Goal: Book appointment/travel/reservation

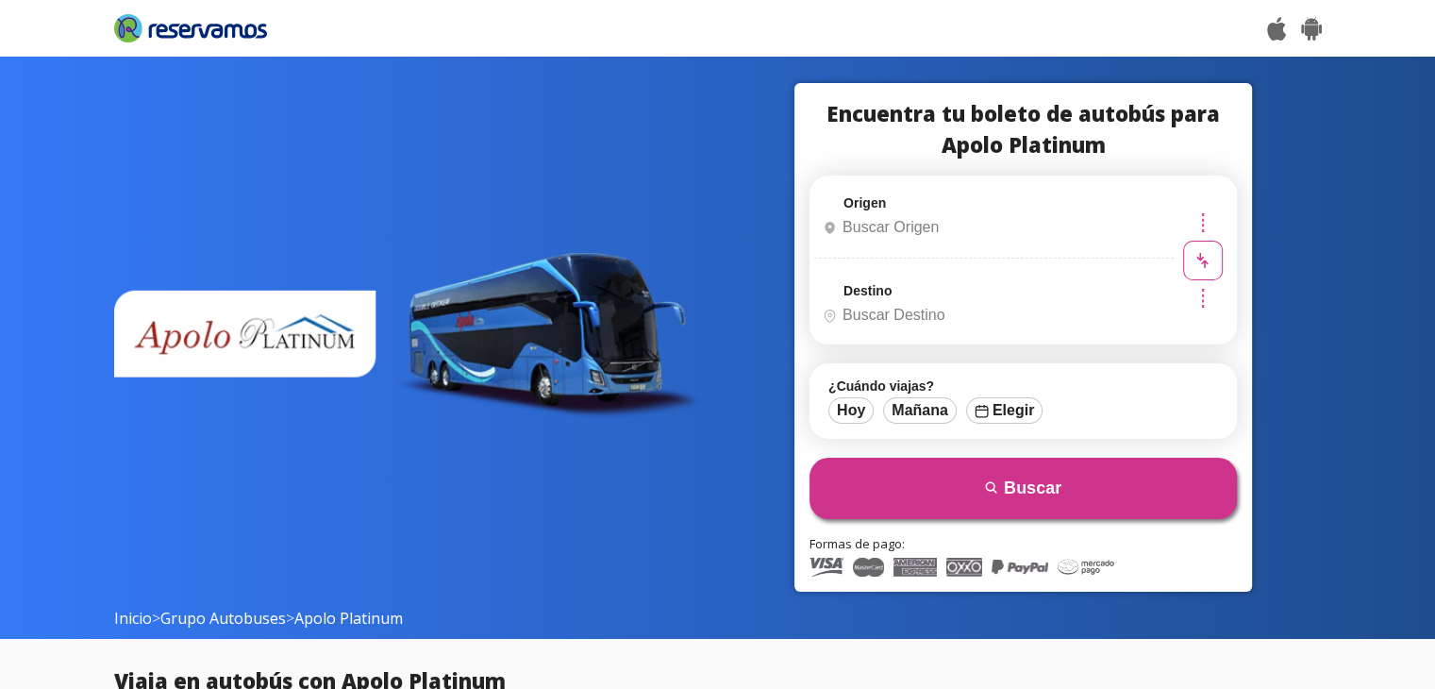
click at [953, 231] on input "Origen" at bounding box center [991, 227] width 353 height 47
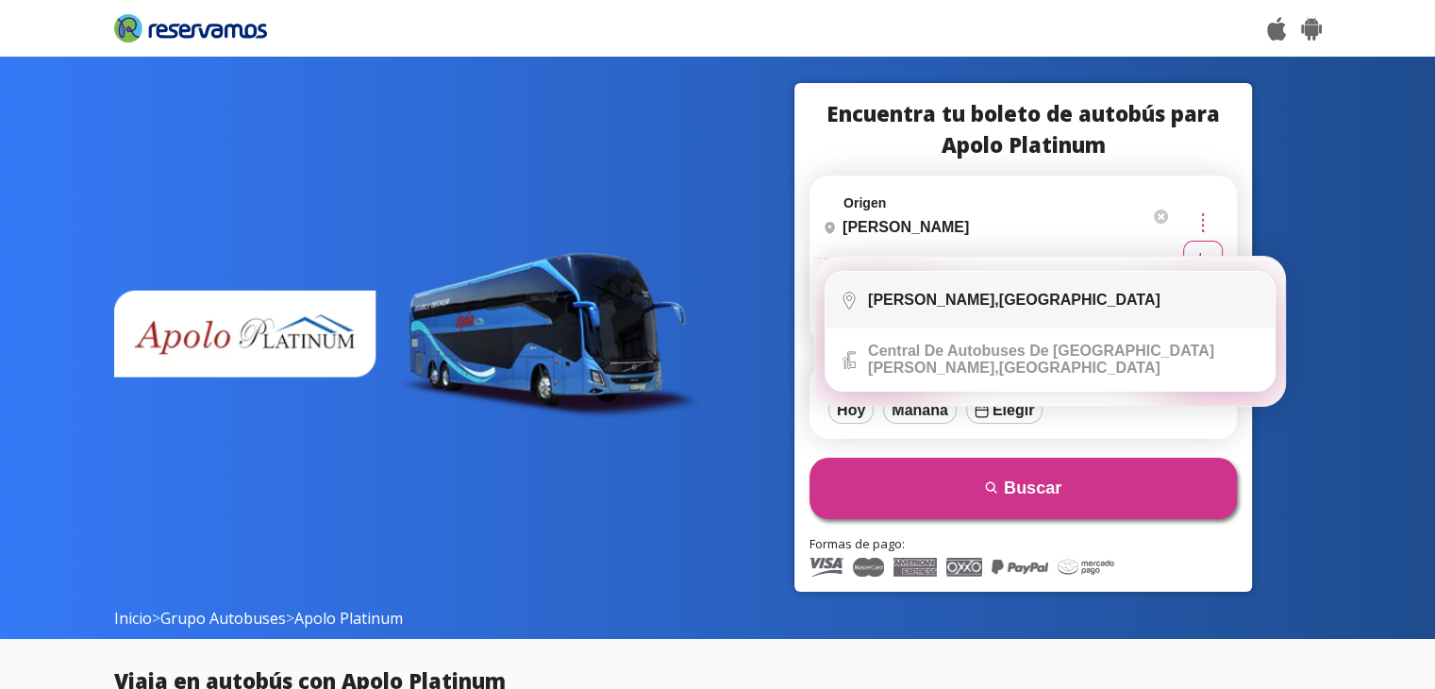
click at [953, 303] on b "[PERSON_NAME]," at bounding box center [933, 299] width 131 height 16
type input "[PERSON_NAME], [GEOGRAPHIC_DATA]"
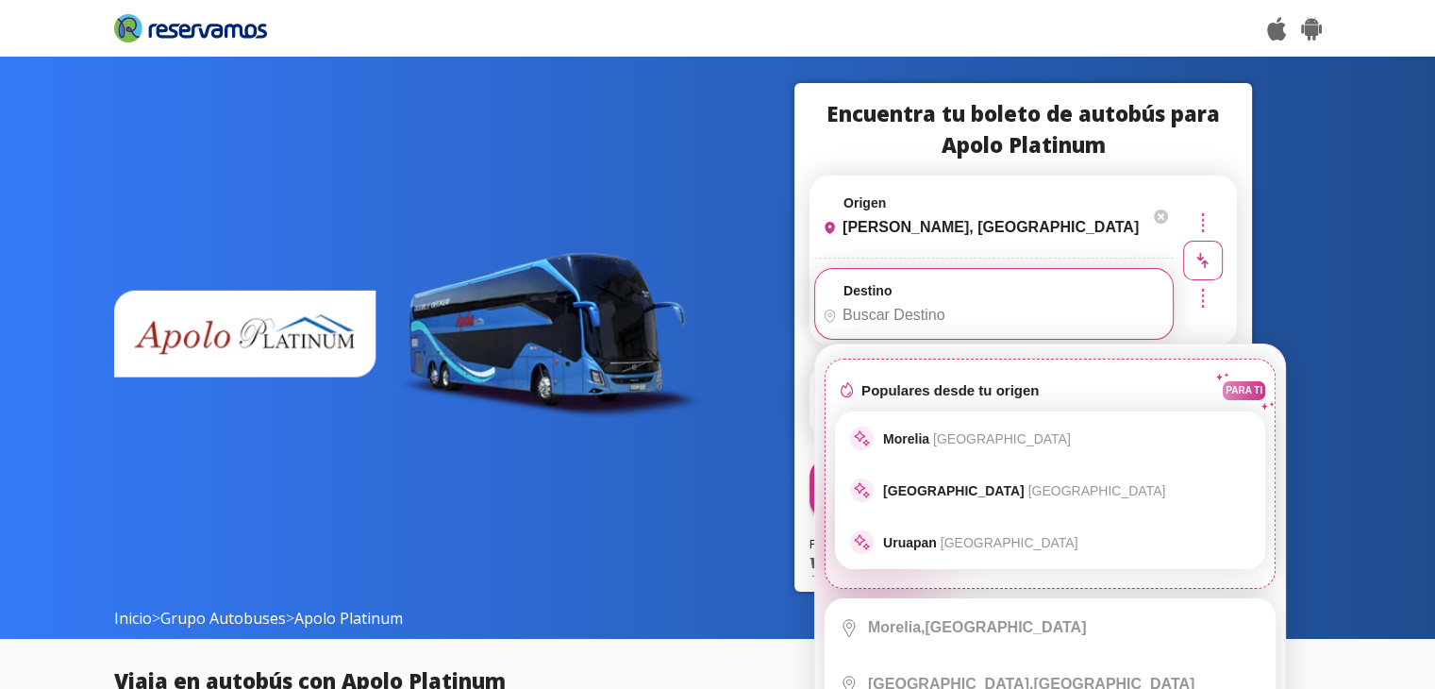
click at [953, 303] on input "Destino" at bounding box center [991, 314] width 353 height 47
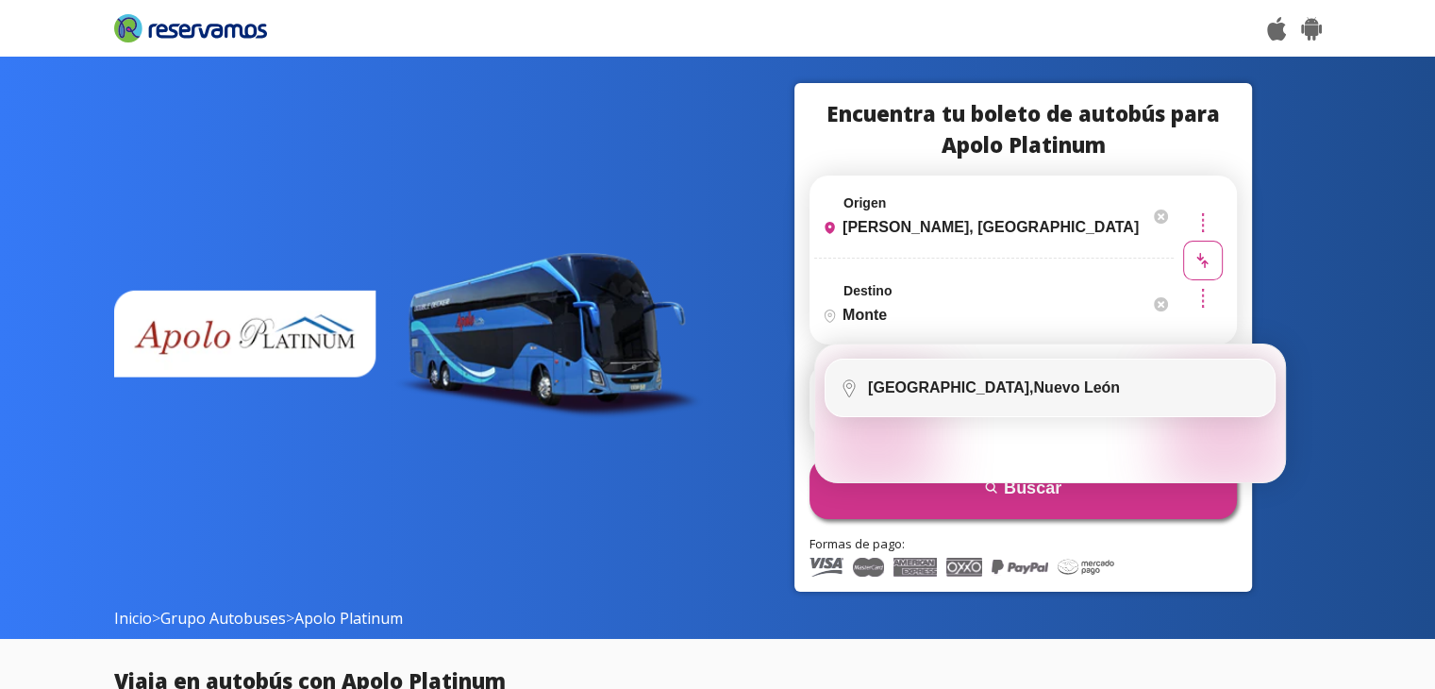
click at [960, 392] on div "[GEOGRAPHIC_DATA], [GEOGRAPHIC_DATA]" at bounding box center [994, 387] width 252 height 17
type input "[GEOGRAPHIC_DATA], [GEOGRAPHIC_DATA]"
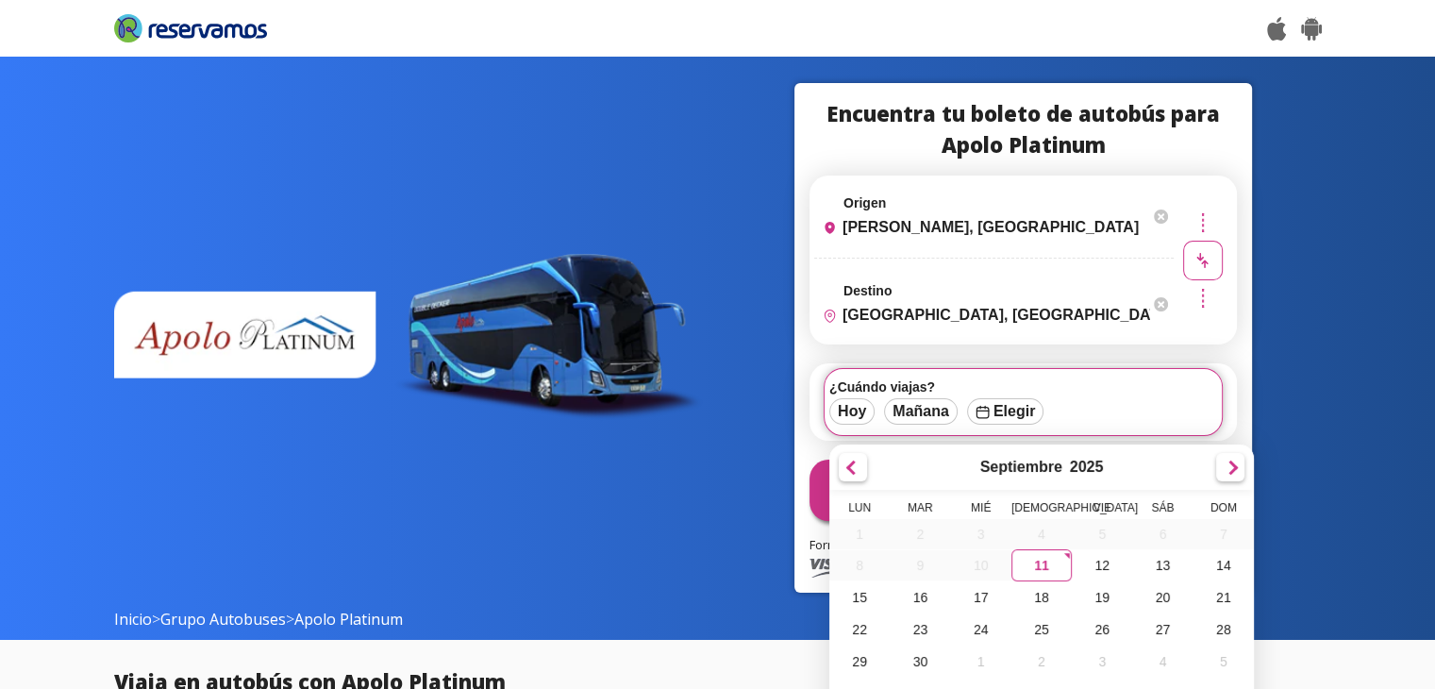
scroll to position [79, 0]
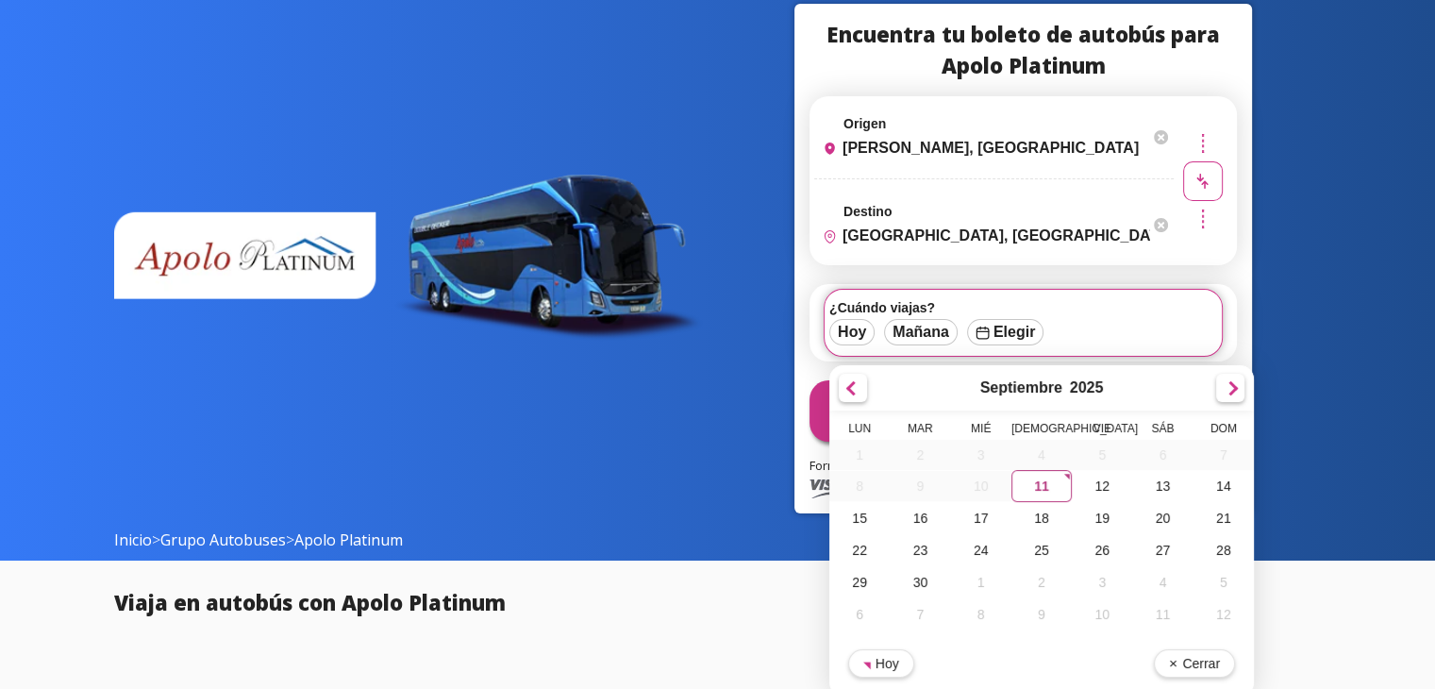
click at [1041, 482] on div "11" at bounding box center [1041, 486] width 60 height 32
type input "[DATE]"
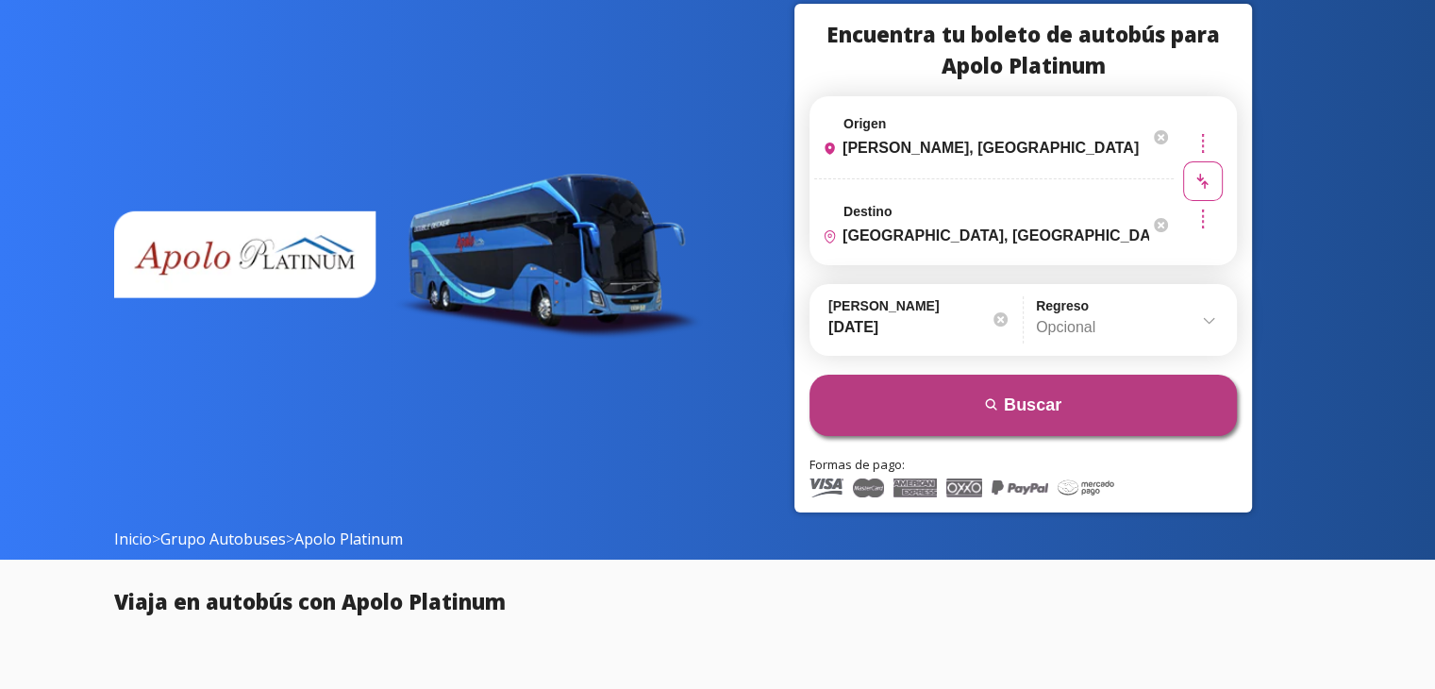
click at [1014, 406] on button "search [GEOGRAPHIC_DATA]" at bounding box center [1022, 404] width 427 height 61
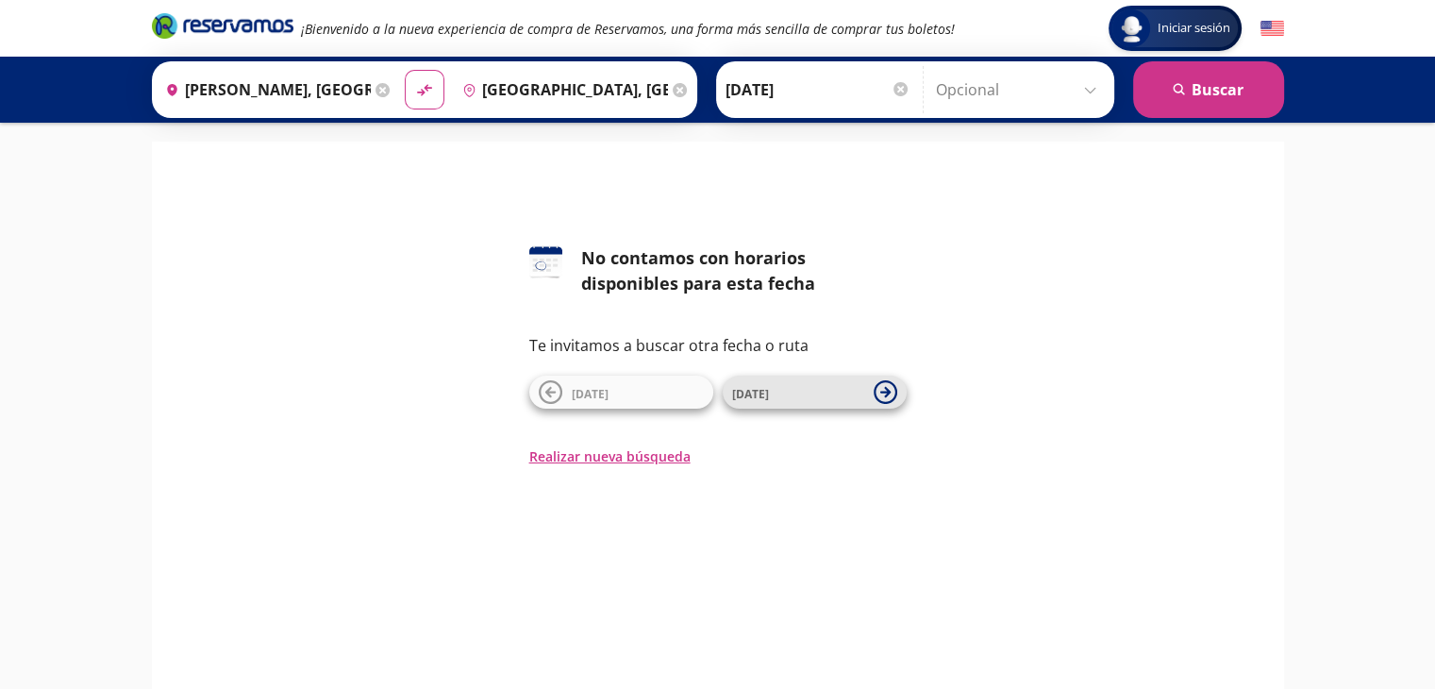
click at [832, 392] on span "[DATE]" at bounding box center [798, 392] width 132 height 23
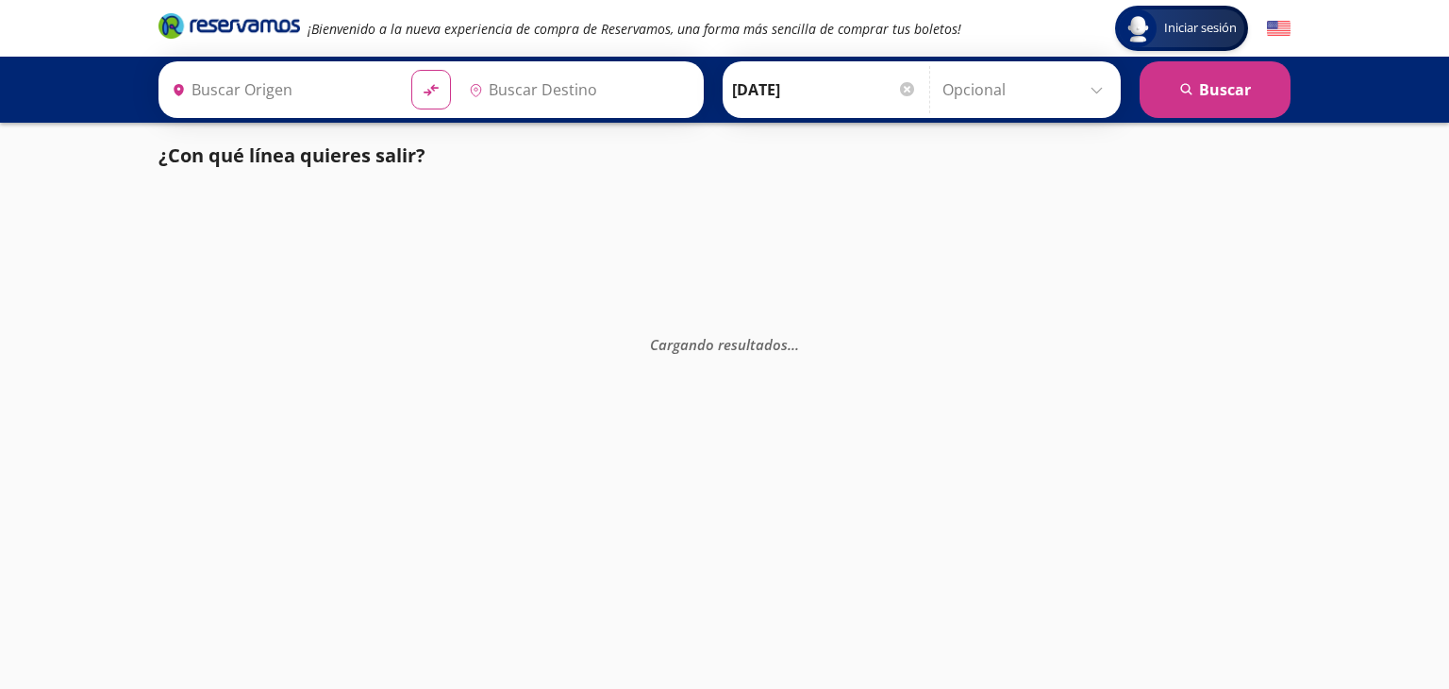
type input "[PERSON_NAME], [GEOGRAPHIC_DATA]"
type input "[GEOGRAPHIC_DATA], [GEOGRAPHIC_DATA][PERSON_NAME]"
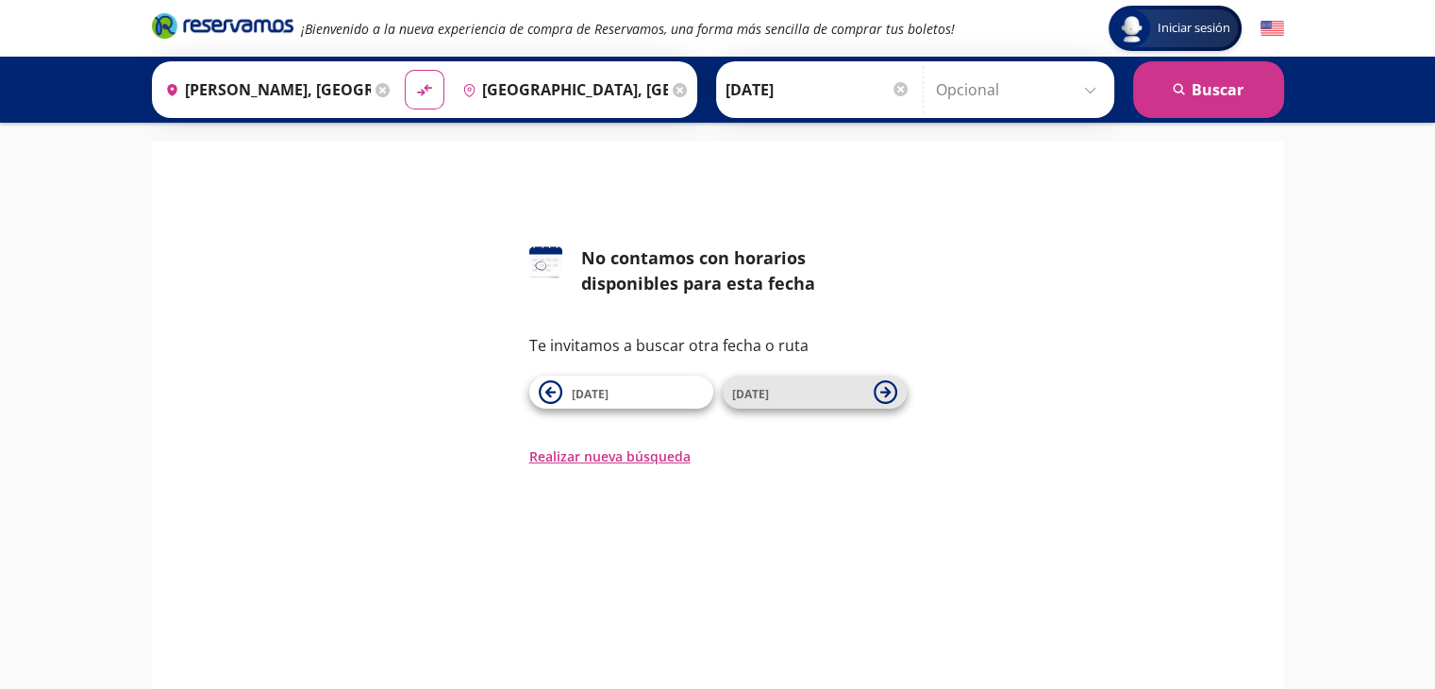
click at [799, 399] on span "[DATE]" at bounding box center [798, 392] width 132 height 23
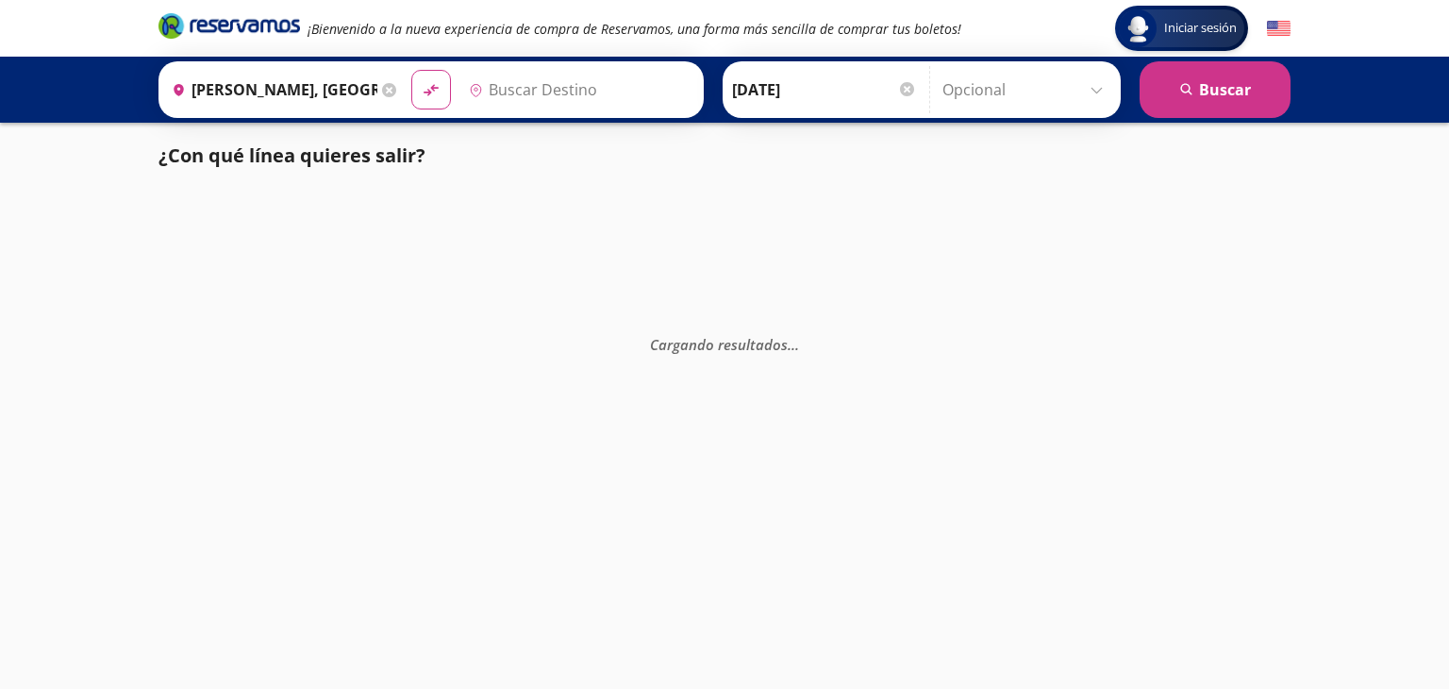
type input "[GEOGRAPHIC_DATA], [GEOGRAPHIC_DATA][PERSON_NAME]"
